Goal: Obtain resource: Download file/media

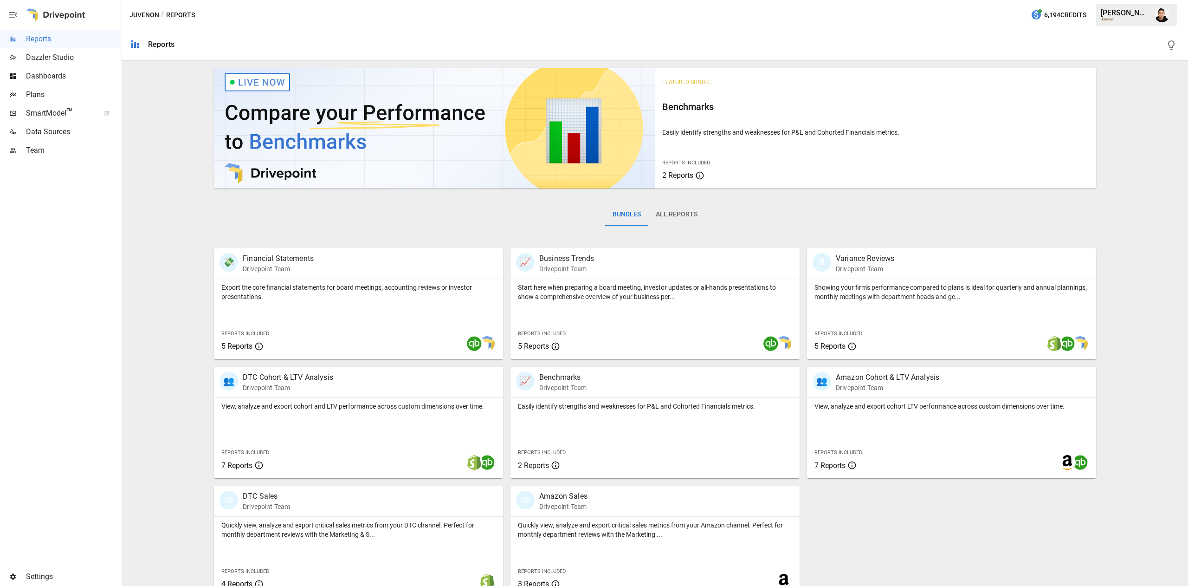
click at [69, 94] on span "Plans" at bounding box center [73, 94] width 94 height 11
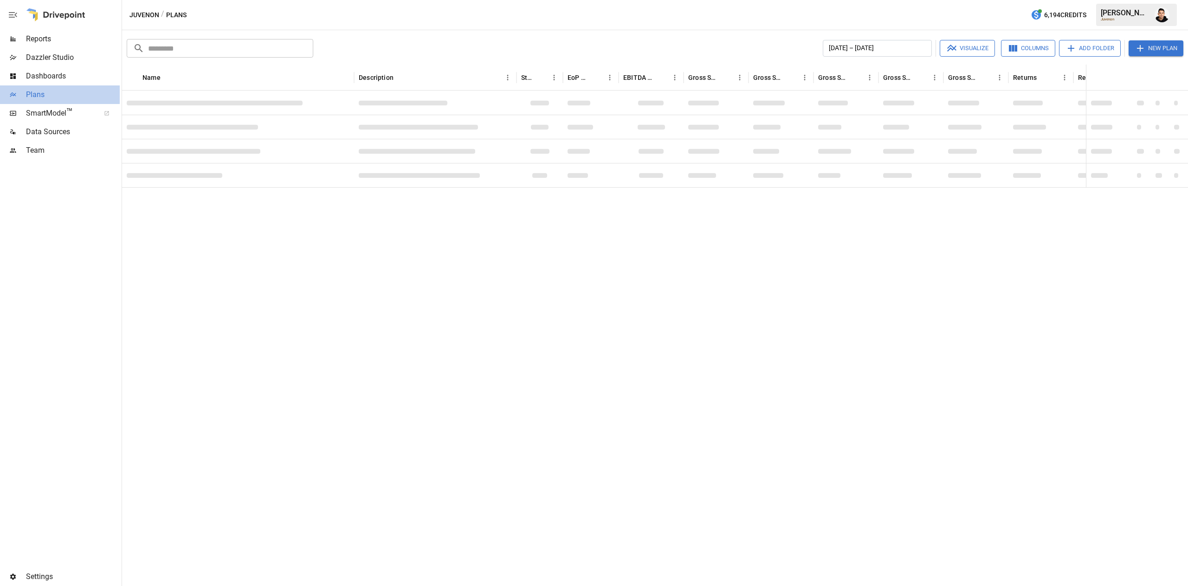
click at [69, 94] on span "Plans" at bounding box center [73, 94] width 94 height 11
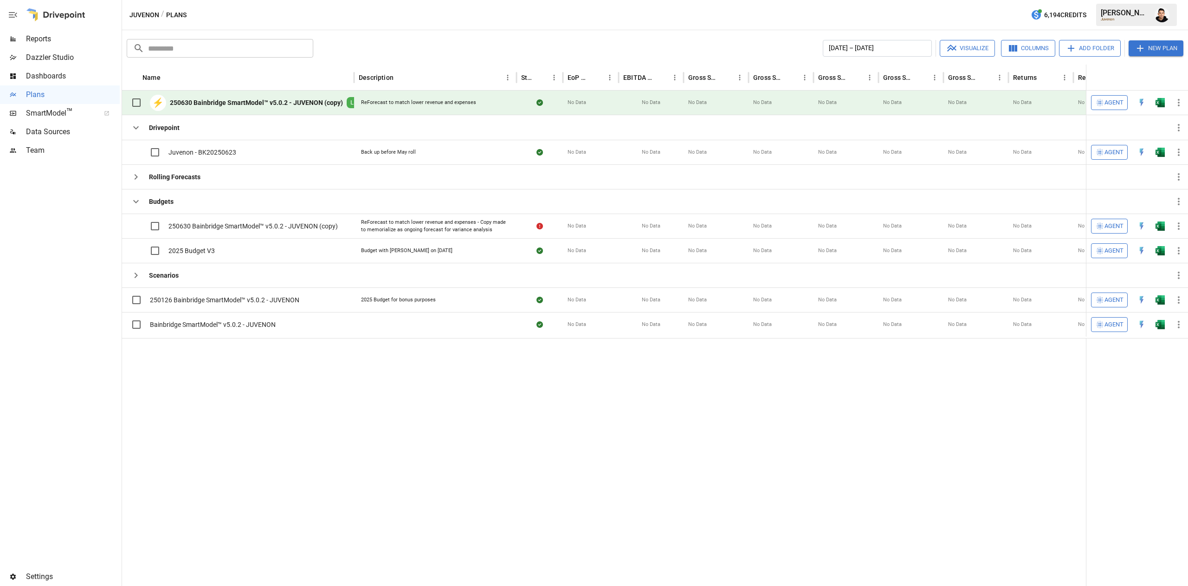
click at [64, 42] on span "Reports" at bounding box center [73, 38] width 94 height 11
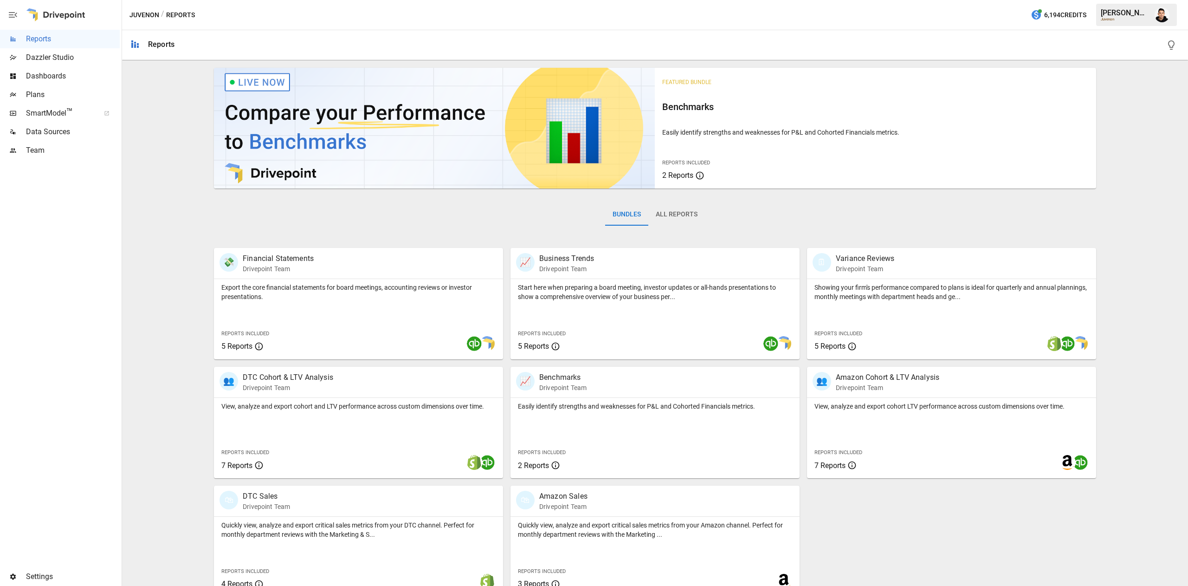
click at [58, 80] on span "Dashboards" at bounding box center [73, 76] width 94 height 11
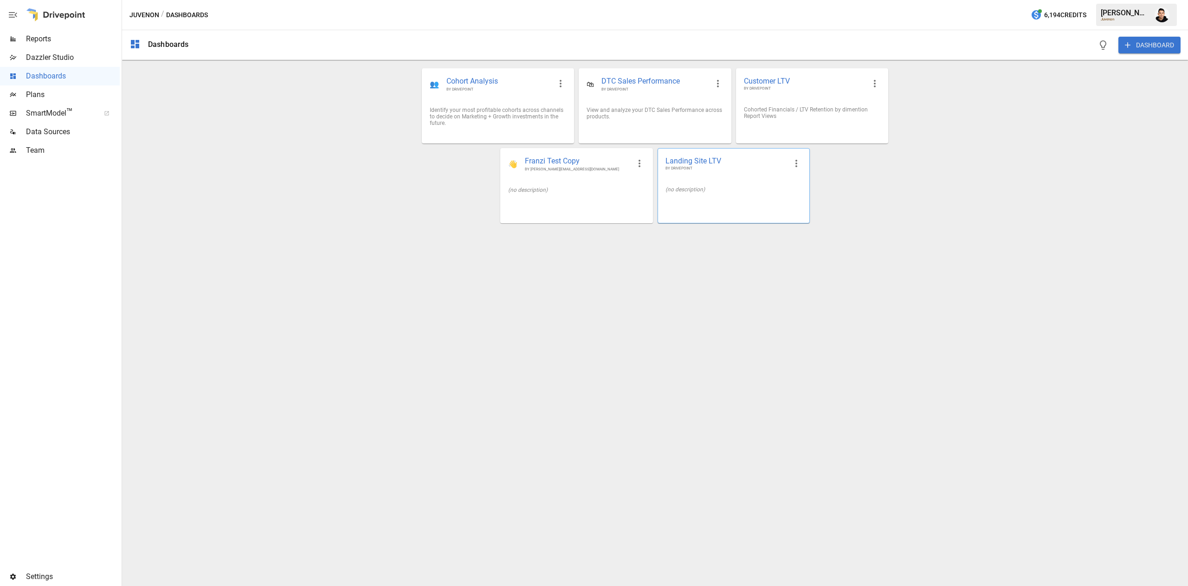
click at [741, 212] on div "Landing Site LTV BY DRIVEPOINT (no description)" at bounding box center [733, 185] width 152 height 75
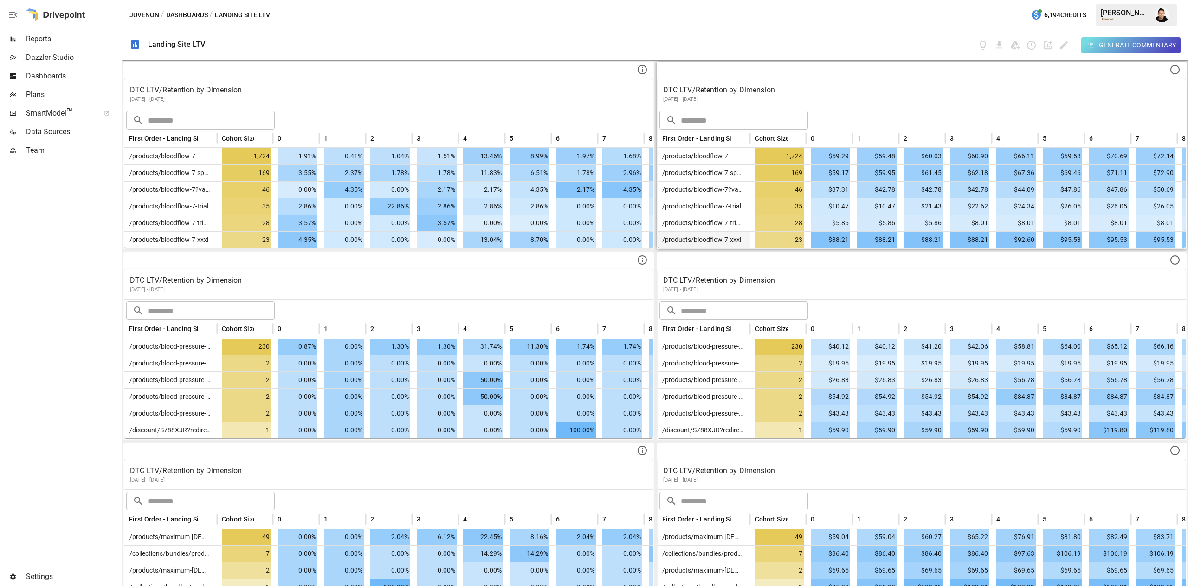
click at [1062, 239] on span "$95.53" at bounding box center [1062, 240] width 40 height 16
click at [906, 90] on p "DTC LTV/Retention by Dimension" at bounding box center [921, 89] width 517 height 11
click at [1015, 48] on icon "Save as Google Doc" at bounding box center [1014, 45] width 9 height 8
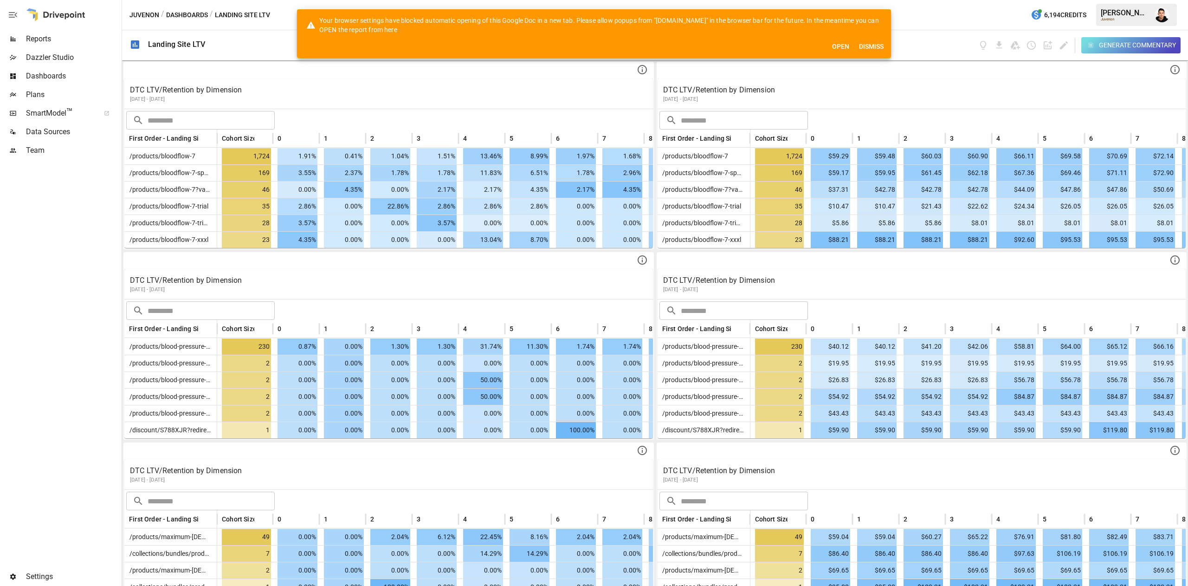
click at [833, 41] on button "Open" at bounding box center [840, 46] width 30 height 17
